Goal: Information Seeking & Learning: Learn about a topic

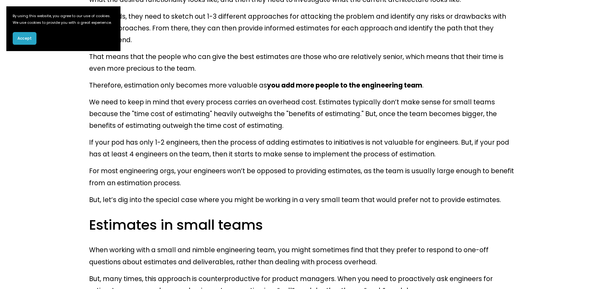
scroll to position [1808, 0]
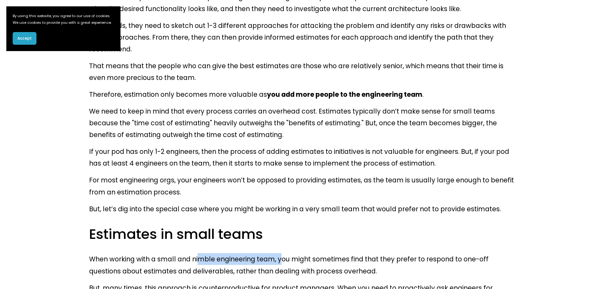
drag, startPoint x: 191, startPoint y: 91, endPoint x: 273, endPoint y: 86, distance: 81.6
click at [269, 253] on p "When working with a small and nimble engineering team, you might sometimes find…" at bounding box center [302, 264] width 426 height 23
click at [273, 253] on p "When working with a small and nimble engineering team, you might sometimes find…" at bounding box center [302, 264] width 426 height 23
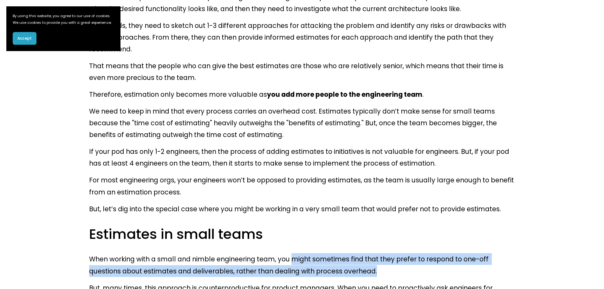
drag, startPoint x: 328, startPoint y: 91, endPoint x: 359, endPoint y: 95, distance: 31.7
click at [359, 253] on p "When working with a small and nimble engineering team, you might sometimes find…" at bounding box center [302, 264] width 426 height 23
drag, startPoint x: 366, startPoint y: 91, endPoint x: 389, endPoint y: 96, distance: 23.1
click at [389, 253] on p "When working with a small and nimble engineering team, you might sometimes find…" at bounding box center [302, 264] width 426 height 23
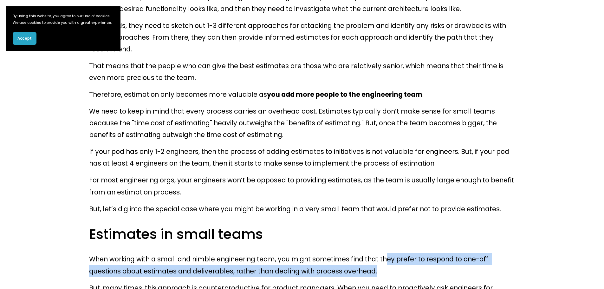
click at [389, 253] on p "When working with a small and nimble engineering team, you might sometimes find…" at bounding box center [302, 264] width 426 height 23
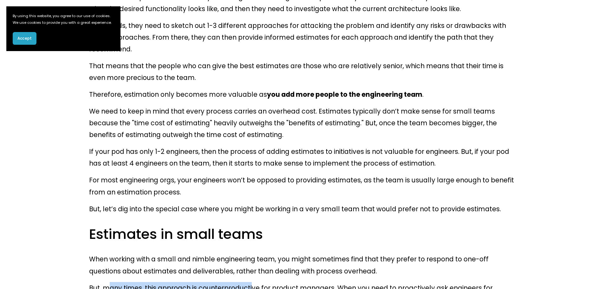
drag, startPoint x: 108, startPoint y: 117, endPoint x: 243, endPoint y: 112, distance: 135.2
click at [243, 282] on p "But, many times, this approach is counterproductive for product managers. When …" at bounding box center [302, 293] width 426 height 23
drag, startPoint x: 243, startPoint y: 112, endPoint x: 307, endPoint y: 110, distance: 64.7
click at [307, 282] on p "But, many times, this approach is counterproductive for product managers. When …" at bounding box center [302, 293] width 426 height 23
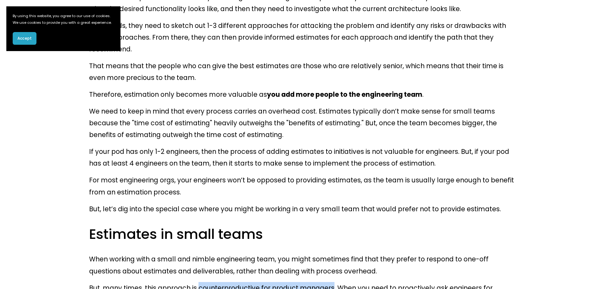
click at [307, 282] on p "But, many times, this approach is counterproductive for product managers. When …" at bounding box center [302, 293] width 426 height 23
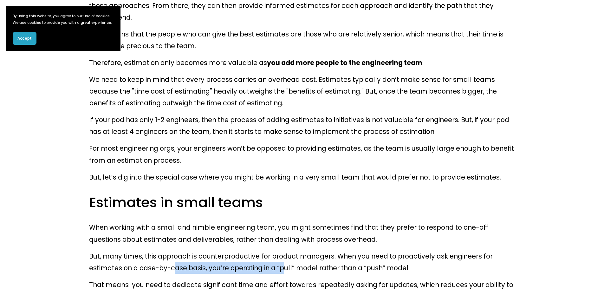
drag, startPoint x: 123, startPoint y: 94, endPoint x: 226, endPoint y: 92, distance: 102.8
click at [226, 250] on p "But, many times, this approach is counterproductive for product managers. When …" at bounding box center [302, 261] width 426 height 23
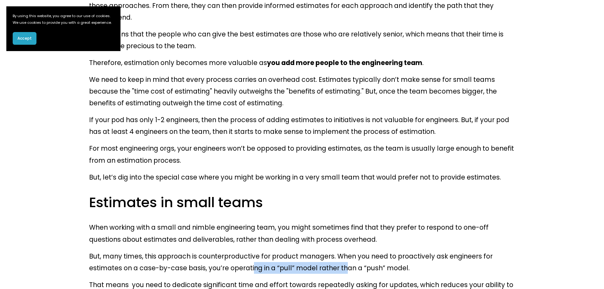
drag, startPoint x: 195, startPoint y: 92, endPoint x: 282, endPoint y: 90, distance: 87.2
click at [282, 250] on p "But, many times, this approach is counterproductive for product managers. When …" at bounding box center [302, 261] width 426 height 23
click at [35, 45] on button "Accept" at bounding box center [25, 38] width 24 height 13
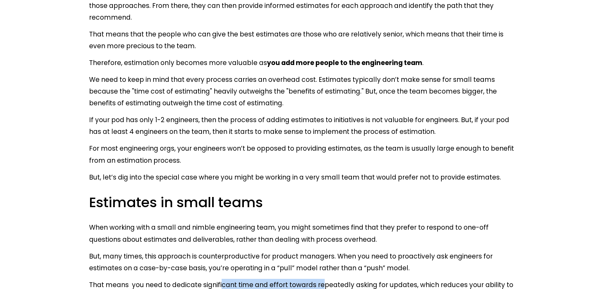
drag, startPoint x: 213, startPoint y: 110, endPoint x: 310, endPoint y: 109, distance: 96.4
click at [310, 279] on p "That means you need to dedicate significant time and effort towards repeatedly …" at bounding box center [302, 290] width 426 height 23
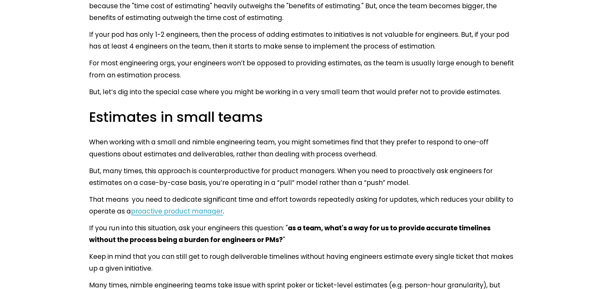
scroll to position [1935, 0]
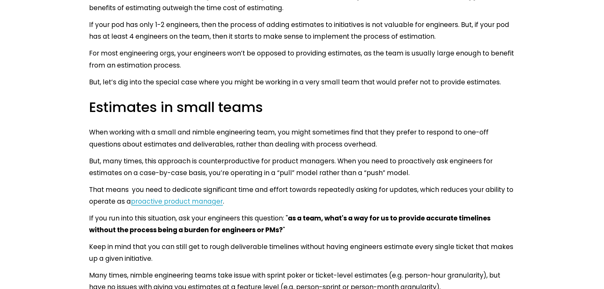
drag, startPoint x: 161, startPoint y: 128, endPoint x: 175, endPoint y: 129, distance: 13.7
drag, startPoint x: 123, startPoint y: 168, endPoint x: 189, endPoint y: 165, distance: 66.1
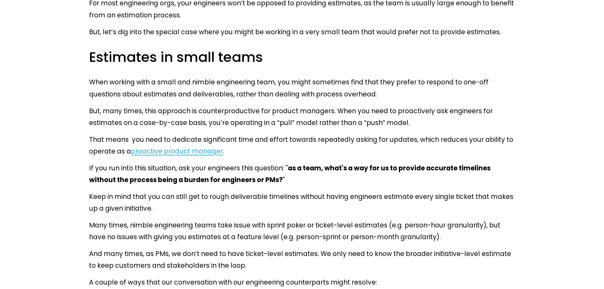
scroll to position [2062, 0]
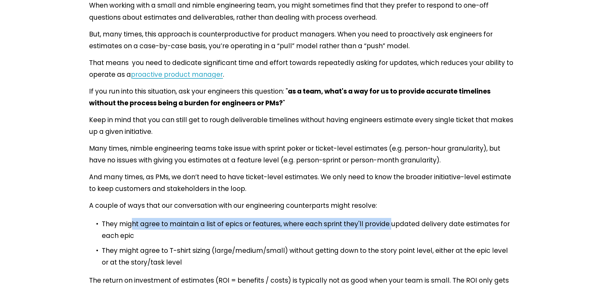
drag, startPoint x: 131, startPoint y: 40, endPoint x: 371, endPoint y: 39, distance: 240.1
click at [371, 218] on p "They might agree to maintain a list of epics or features, where each sprint the…" at bounding box center [308, 229] width 413 height 23
drag, startPoint x: 247, startPoint y: 40, endPoint x: 371, endPoint y: 41, distance: 123.7
click at [371, 218] on p "They might agree to maintain a list of epics or features, where each sprint the…" at bounding box center [308, 229] width 413 height 23
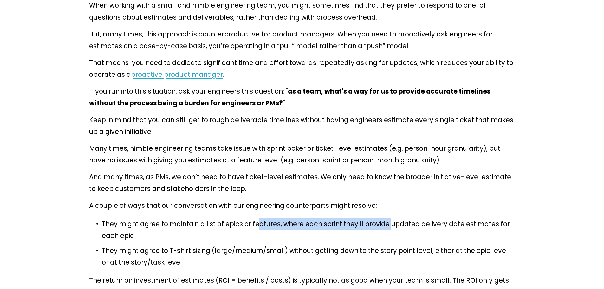
click at [371, 218] on p "They might agree to maintain a list of epics or features, where each sprint the…" at bounding box center [308, 229] width 413 height 23
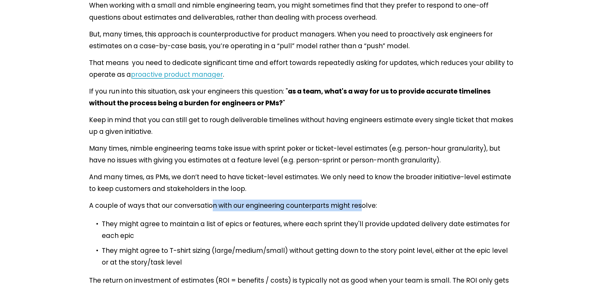
drag, startPoint x: 206, startPoint y: 22, endPoint x: 343, endPoint y: 19, distance: 137.1
click at [343, 199] on p "A couple of ways that our conversation with our engineering counterparts might …" at bounding box center [302, 205] width 426 height 12
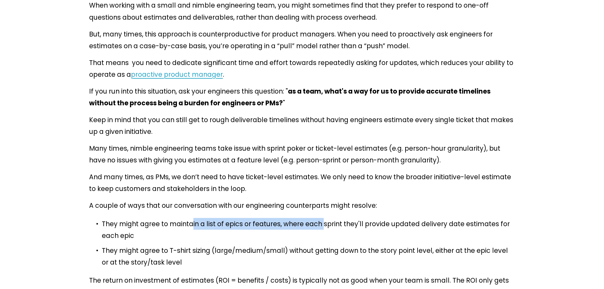
drag, startPoint x: 188, startPoint y: 41, endPoint x: 310, endPoint y: 43, distance: 121.8
click at [310, 218] on p "They might agree to maintain a list of epics or features, where each sprint the…" at bounding box center [308, 229] width 413 height 23
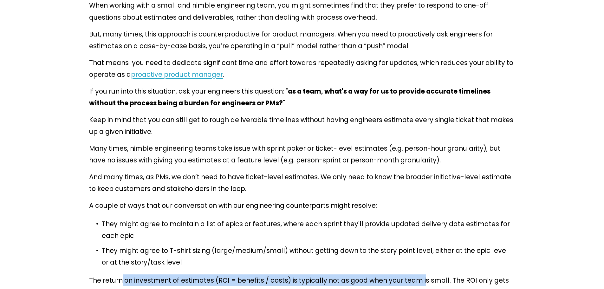
drag, startPoint x: 121, startPoint y: 79, endPoint x: 403, endPoint y: 76, distance: 282.3
drag, startPoint x: 160, startPoint y: 81, endPoint x: 364, endPoint y: 74, distance: 204.7
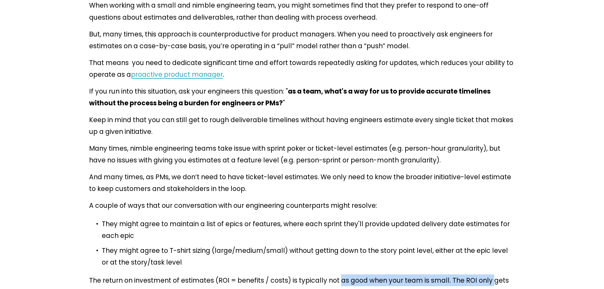
drag, startPoint x: 323, startPoint y: 81, endPoint x: 467, endPoint y: 80, distance: 144.3
click at [467, 274] on p "The return on investment of estimates (ROI = benefits / costs) is typically not…" at bounding box center [302, 285] width 426 height 23
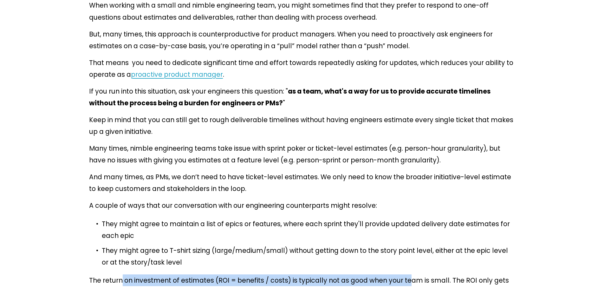
drag, startPoint x: 120, startPoint y: 85, endPoint x: 388, endPoint y: 84, distance: 268.6
click at [388, 274] on p "The return on investment of estimates (ROI = benefits / costs) is typically not…" at bounding box center [302, 285] width 426 height 23
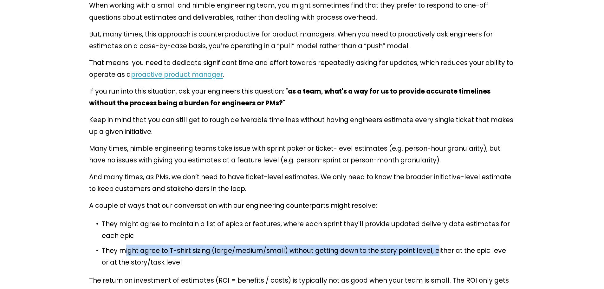
drag, startPoint x: 122, startPoint y: 54, endPoint x: 416, endPoint y: 53, distance: 294.0
click at [416, 245] on p "They might agree to T-shirt sizing (large/medium/small) without getting down to…" at bounding box center [308, 256] width 413 height 23
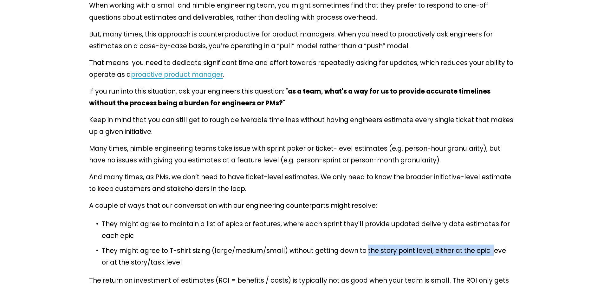
drag, startPoint x: 350, startPoint y: 55, endPoint x: 467, endPoint y: 55, distance: 117.0
click at [467, 245] on p "They might agree to T-shirt sizing (large/medium/small) without getting down to…" at bounding box center [308, 256] width 413 height 23
drag, startPoint x: 296, startPoint y: 57, endPoint x: 488, endPoint y: 53, distance: 192.6
click at [488, 245] on p "They might agree to T-shirt sizing (large/medium/small) without getting down to…" at bounding box center [308, 256] width 413 height 23
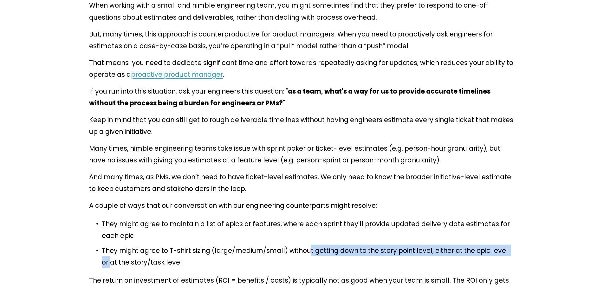
click at [488, 245] on p "They might agree to T-shirt sizing (large/medium/small) without getting down to…" at bounding box center [308, 256] width 413 height 23
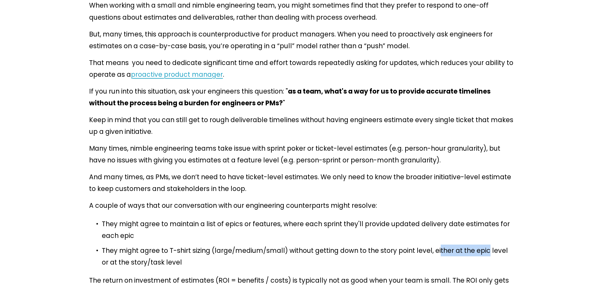
drag, startPoint x: 417, startPoint y: 56, endPoint x: 462, endPoint y: 56, distance: 45.0
click at [462, 245] on p "They might agree to T-shirt sizing (large/medium/small) without getting down to…" at bounding box center [308, 256] width 413 height 23
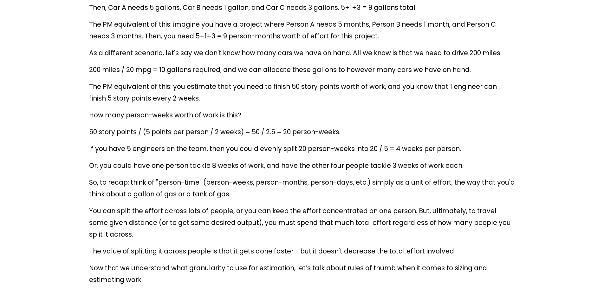
scroll to position [2759, 0]
drag, startPoint x: 168, startPoint y: 78, endPoint x: 224, endPoint y: 78, distance: 55.8
drag, startPoint x: 187, startPoint y: 92, endPoint x: 211, endPoint y: 91, distance: 23.8
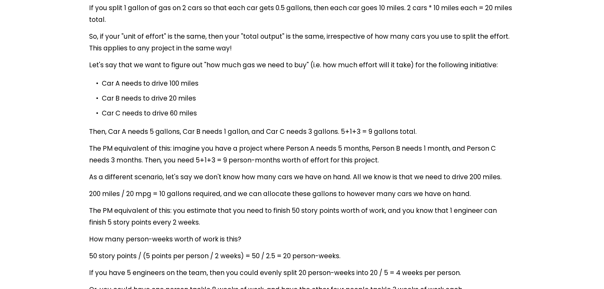
scroll to position [2632, 0]
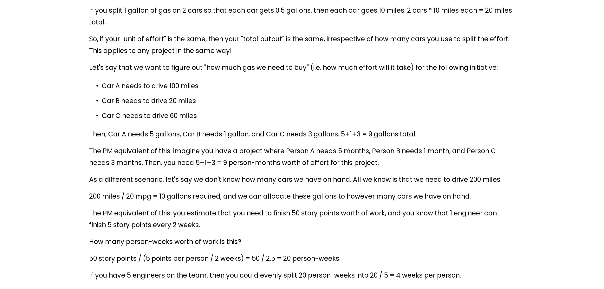
drag, startPoint x: 115, startPoint y: 220, endPoint x: 169, endPoint y: 218, distance: 53.6
drag, startPoint x: 111, startPoint y: 235, endPoint x: 155, endPoint y: 235, distance: 44.1
